Goal: Task Accomplishment & Management: Use online tool/utility

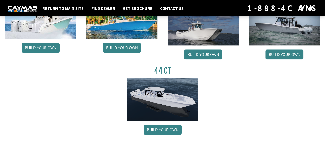
scroll to position [283, 0]
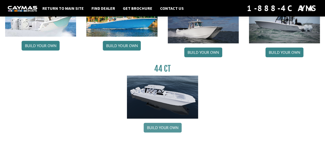
click at [168, 127] on link "Build your own" at bounding box center [163, 127] width 38 height 10
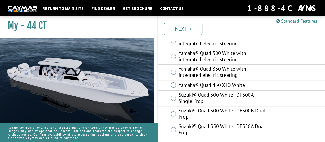
scroll to position [131, 0]
click at [189, 29] on link "Next" at bounding box center [183, 29] width 39 height 12
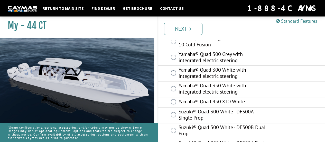
scroll to position [137, 0]
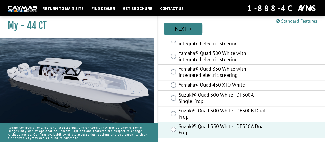
click at [186, 30] on link "Next" at bounding box center [183, 29] width 39 height 12
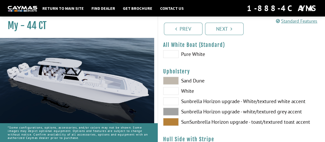
scroll to position [0, 0]
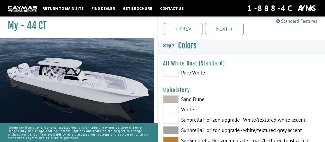
click at [174, 74] on span at bounding box center [170, 73] width 15 height 8
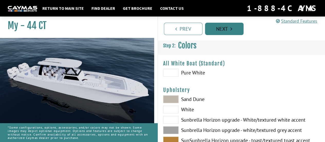
click at [230, 26] on link "Next" at bounding box center [224, 29] width 39 height 12
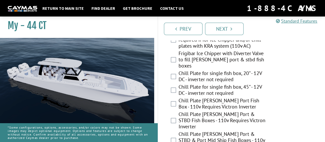
scroll to position [763, 0]
